Goal: Navigation & Orientation: Find specific page/section

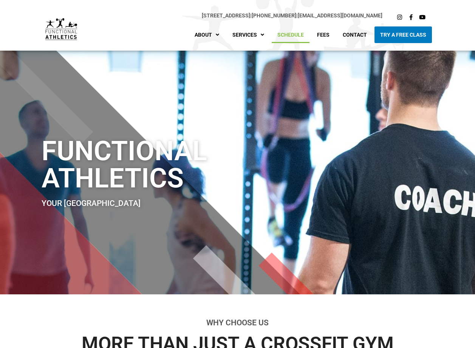
click at [299, 35] on link "Schedule" at bounding box center [291, 34] width 38 height 17
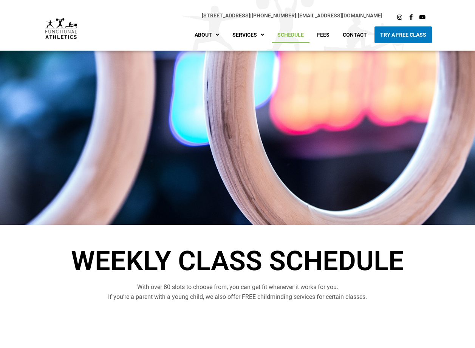
click at [57, 31] on img at bounding box center [61, 29] width 32 height 22
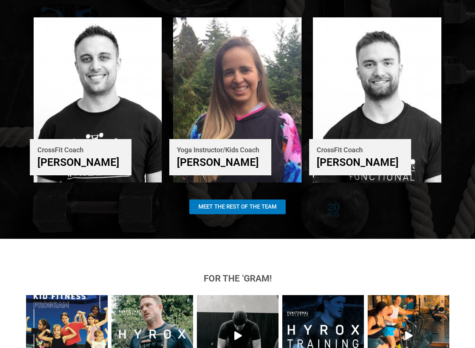
scroll to position [1430, 0]
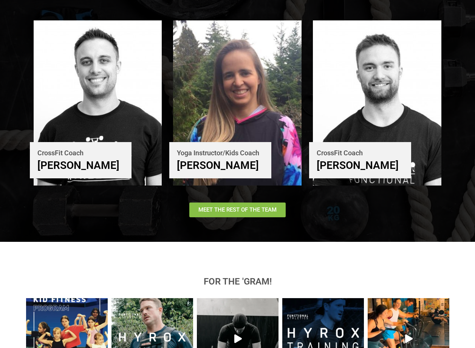
click at [244, 202] on link "Meet The Rest of the Team" at bounding box center [237, 209] width 96 height 15
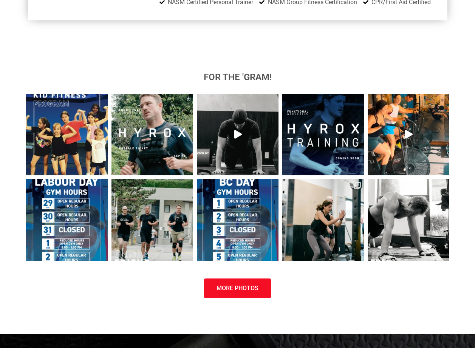
scroll to position [2913, 0]
